Goal: Transaction & Acquisition: Purchase product/service

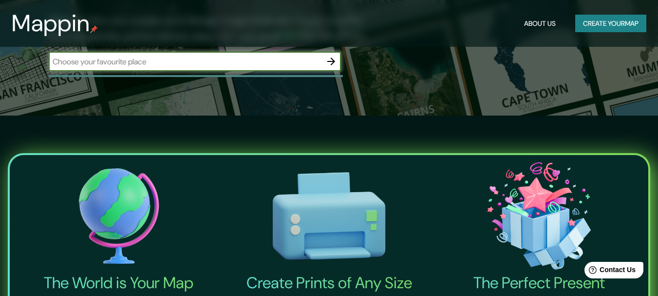
scroll to position [97, 0]
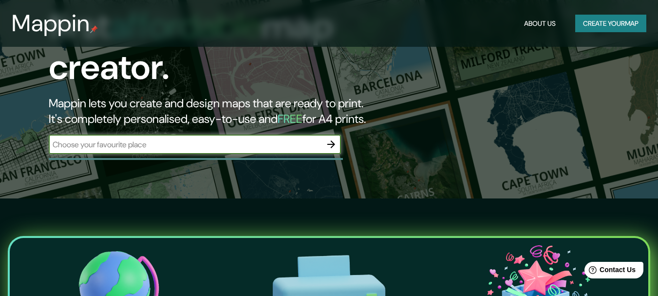
click at [207, 139] on input "text" at bounding box center [185, 144] width 273 height 11
type input "pisco, ica, peru"
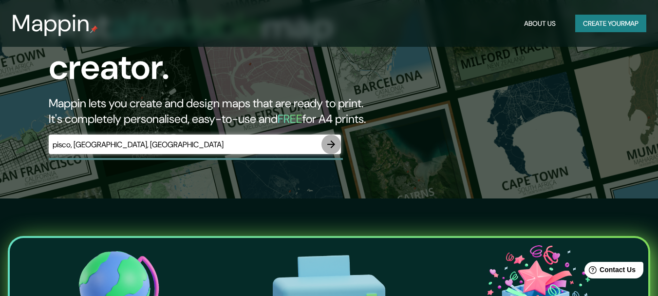
click at [329, 138] on icon "button" at bounding box center [332, 144] width 12 height 12
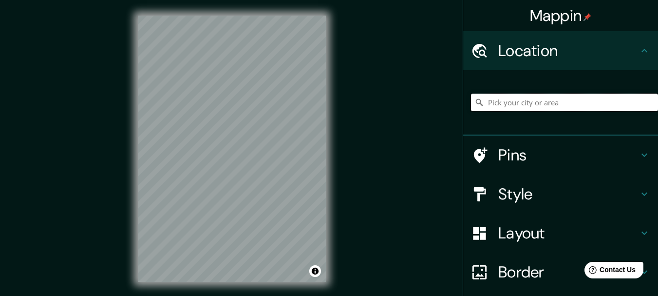
click at [502, 101] on input "Pick your city or area" at bounding box center [564, 103] width 187 height 18
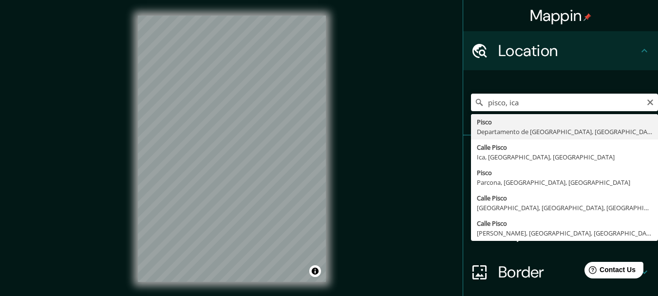
type input "Pisco, Departamento de Ica, Perú"
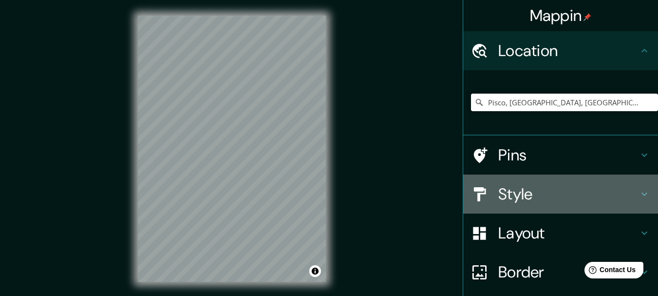
click at [504, 198] on h4 "Style" at bounding box center [569, 193] width 140 height 19
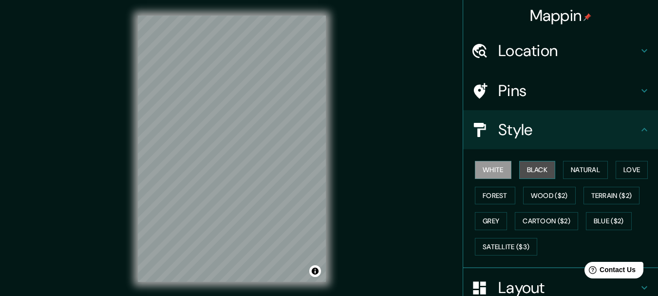
click at [525, 174] on button "Black" at bounding box center [538, 170] width 37 height 18
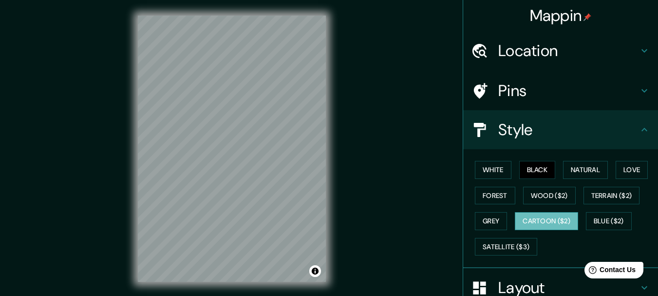
click at [542, 224] on button "Cartoon ($2)" at bounding box center [546, 221] width 63 height 18
click at [481, 169] on button "White" at bounding box center [493, 170] width 37 height 18
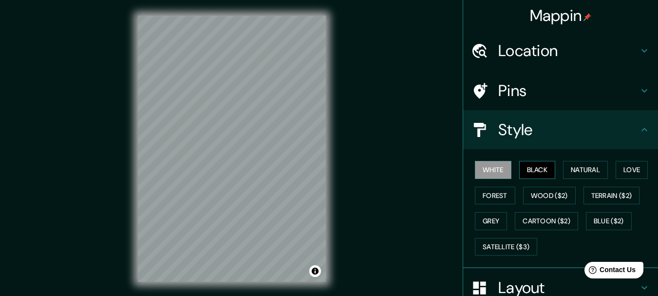
click at [539, 169] on button "Black" at bounding box center [538, 170] width 37 height 18
click at [542, 192] on button "Wood ($2)" at bounding box center [549, 196] width 53 height 18
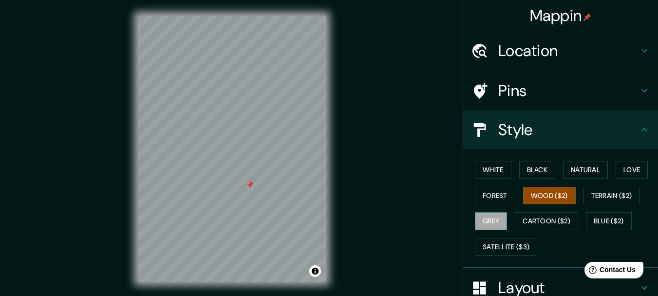
click at [478, 226] on button "Grey" at bounding box center [491, 221] width 32 height 18
click at [488, 194] on button "Forest" at bounding box center [495, 196] width 40 height 18
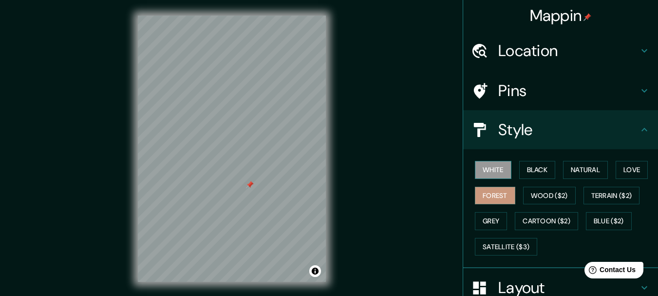
click at [479, 172] on button "White" at bounding box center [493, 170] width 37 height 18
click at [595, 217] on button "Blue ($2)" at bounding box center [609, 221] width 46 height 18
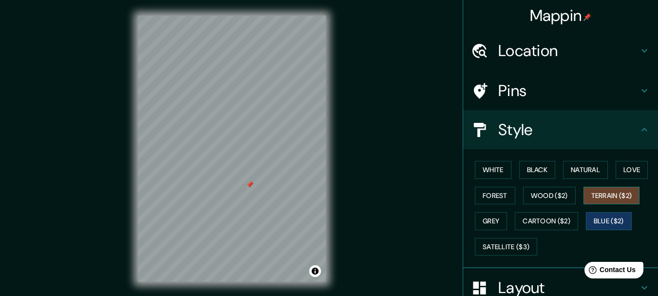
click at [600, 197] on button "Terrain ($2)" at bounding box center [612, 196] width 57 height 18
click at [629, 172] on button "Love" at bounding box center [632, 170] width 32 height 18
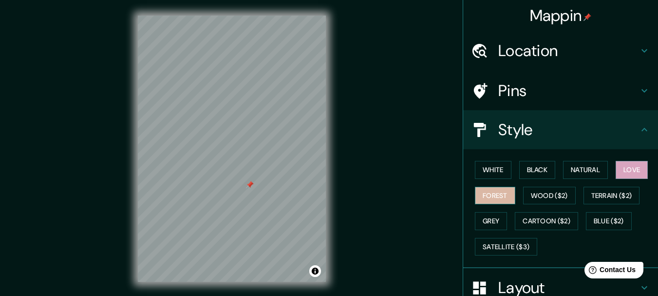
click at [500, 201] on button "Forest" at bounding box center [495, 196] width 40 height 18
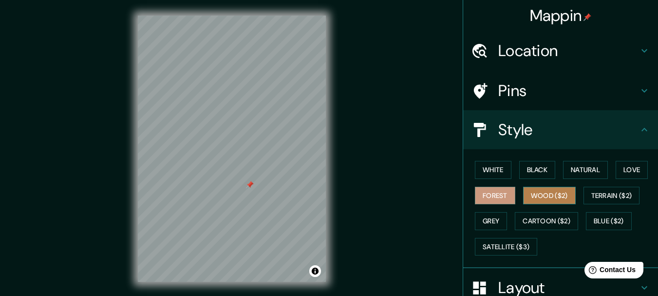
click at [538, 194] on button "Wood ($2)" at bounding box center [549, 196] width 53 height 18
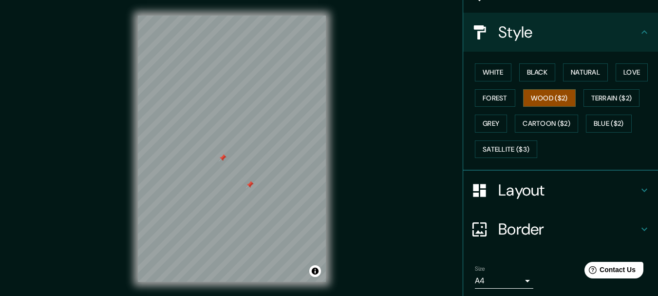
click at [534, 191] on h4 "Layout" at bounding box center [569, 189] width 140 height 19
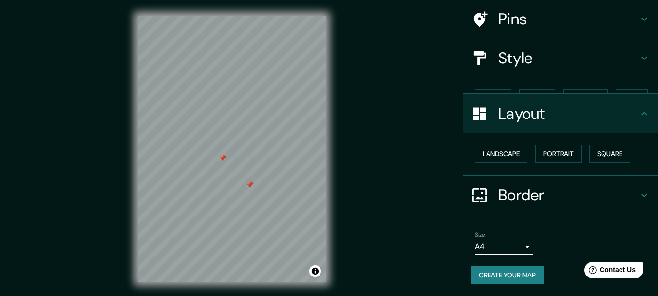
scroll to position [55, 0]
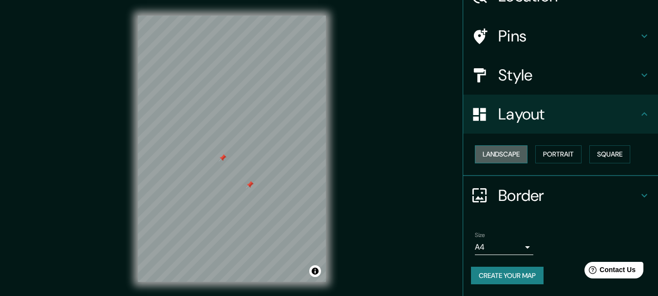
click at [504, 150] on button "Landscape" at bounding box center [501, 154] width 53 height 18
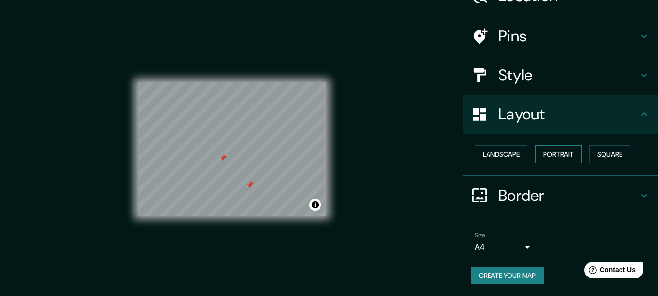
click at [559, 150] on button "Portrait" at bounding box center [559, 154] width 46 height 18
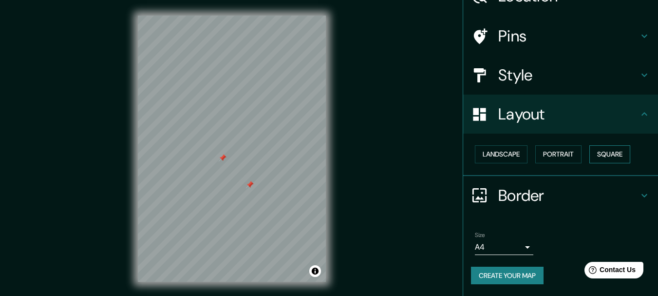
click at [608, 146] on button "Square" at bounding box center [610, 154] width 41 height 18
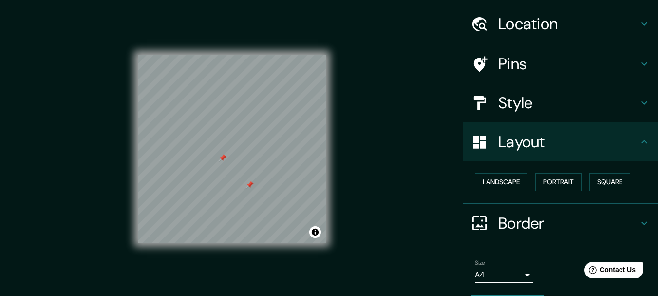
scroll to position [0, 0]
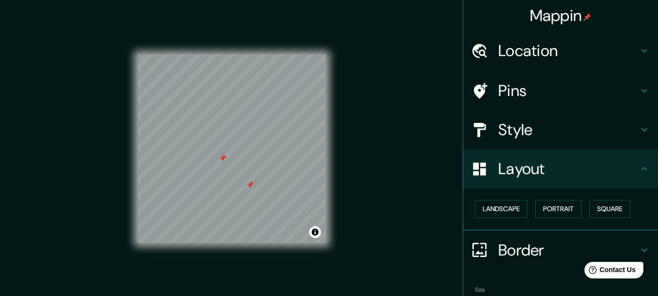
click at [517, 92] on h4 "Pins" at bounding box center [569, 90] width 140 height 19
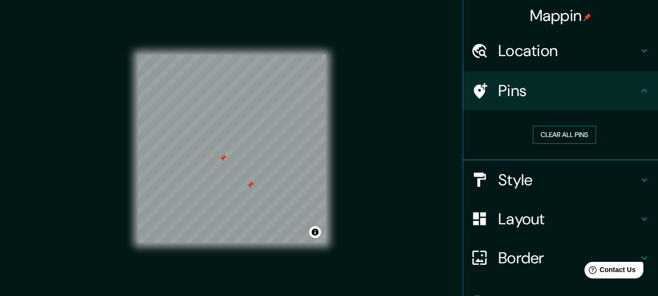
click at [553, 137] on button "Clear all pins" at bounding box center [564, 135] width 63 height 18
click at [548, 130] on button "Clear all pins" at bounding box center [564, 135] width 63 height 18
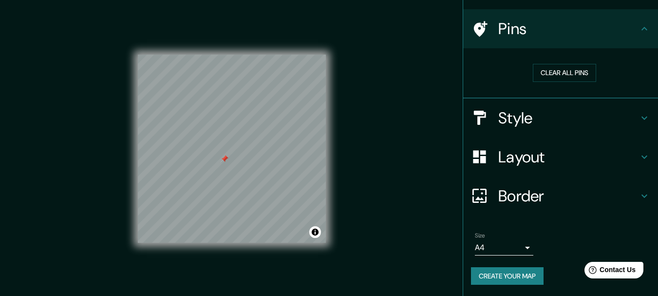
scroll to position [62, 0]
click at [490, 278] on button "Create your map" at bounding box center [507, 276] width 73 height 18
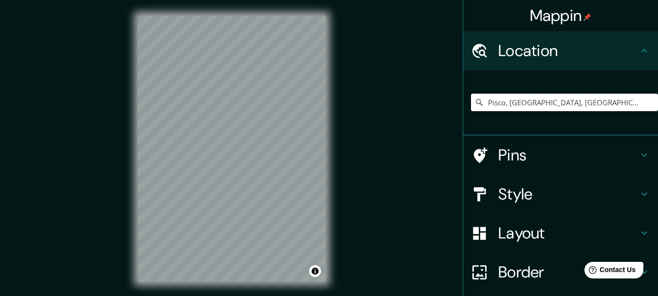
click at [532, 100] on input "Pisco, Departamento de Ica, Perú" at bounding box center [564, 103] width 187 height 18
click at [618, 100] on input "Pisco, Departamento de Ica, Perú" at bounding box center [564, 103] width 187 height 18
drag, startPoint x: 618, startPoint y: 100, endPoint x: 592, endPoint y: 103, distance: 27.0
click at [592, 103] on input "Pisco, Departamento de Ica, Perú" at bounding box center [564, 103] width 187 height 18
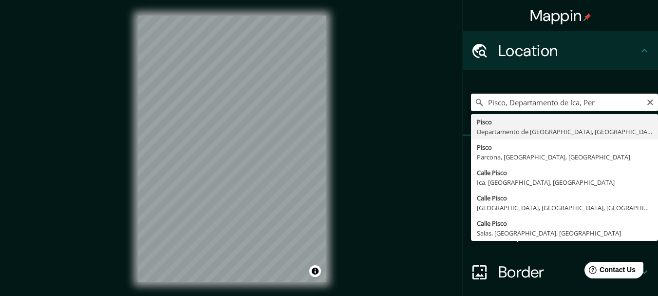
type input "Pisco, Departamento de Ica, Perú"
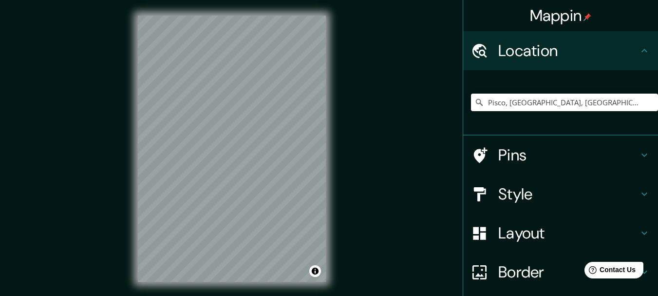
click at [515, 201] on h4 "Style" at bounding box center [569, 193] width 140 height 19
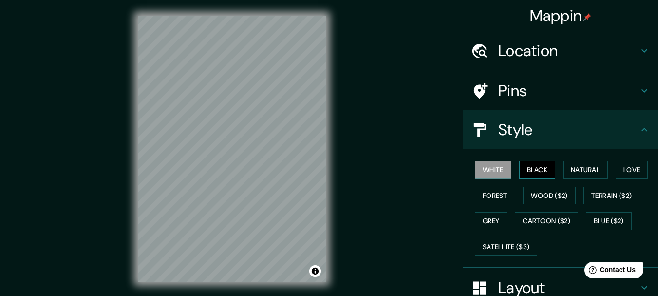
click at [535, 176] on button "Black" at bounding box center [538, 170] width 37 height 18
click at [603, 220] on button "Blue ($2)" at bounding box center [609, 221] width 46 height 18
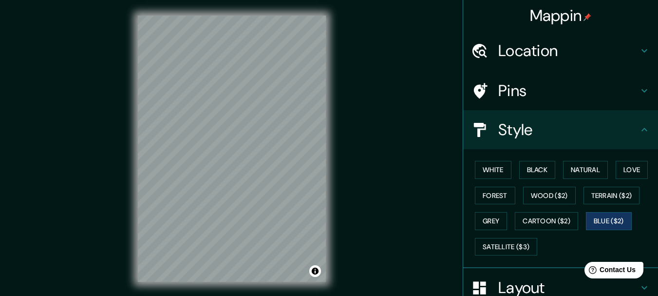
click at [513, 93] on h4 "Pins" at bounding box center [569, 90] width 140 height 19
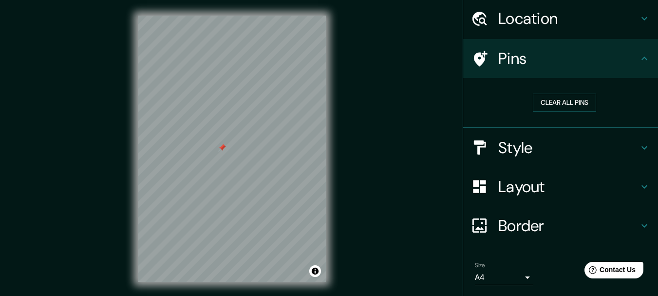
scroll to position [62, 0]
